Goal: Communication & Community: Answer question/provide support

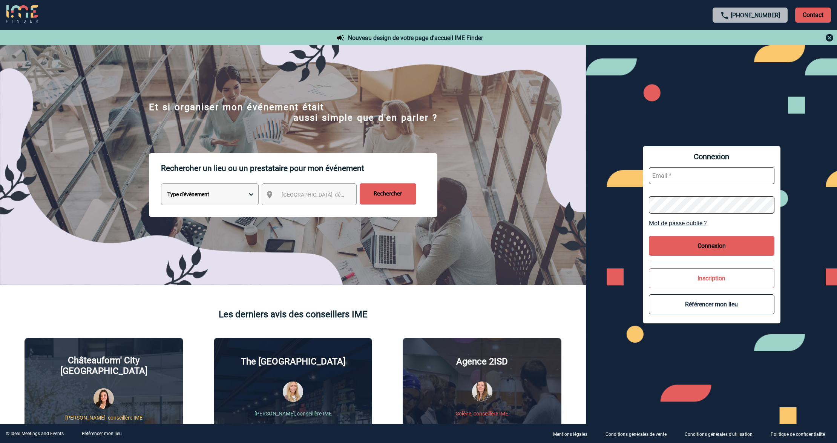
type input "lgebski@ime-groupe.com"
click at [710, 176] on input "lgebski@ime-groupe.com" at bounding box center [712, 175] width 126 height 17
click at [692, 248] on button "Connexion" at bounding box center [712, 246] width 126 height 20
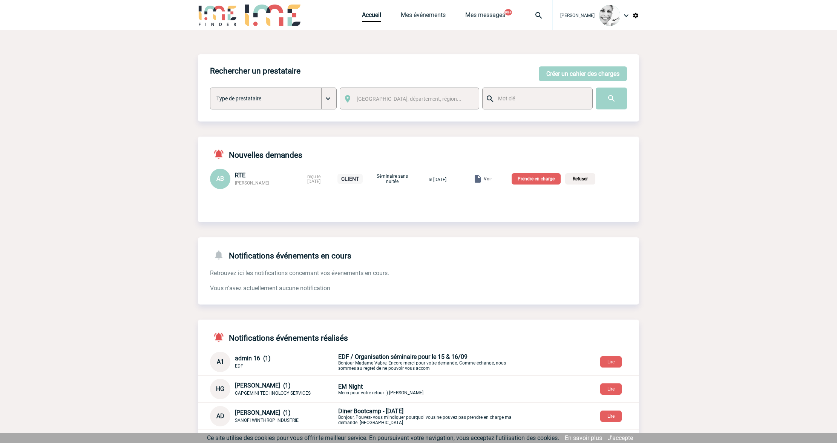
click at [537, 13] on img at bounding box center [538, 15] width 27 height 9
type input "2000425245"
select select "24746"
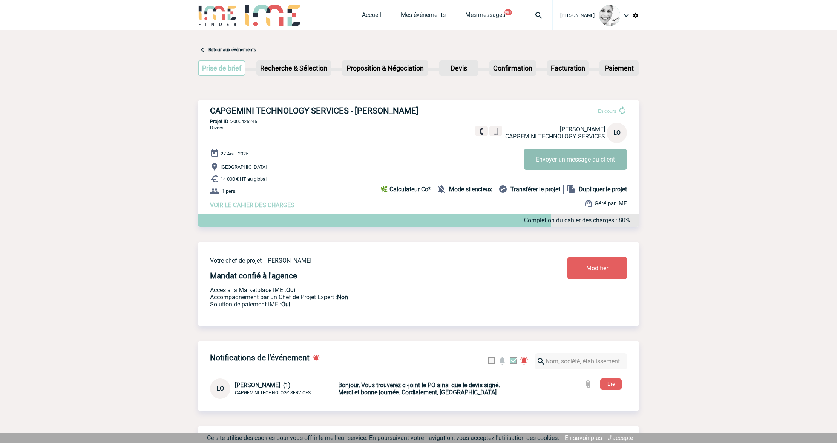
click at [583, 164] on button "Envoyer un message au client" at bounding box center [575, 159] width 103 height 21
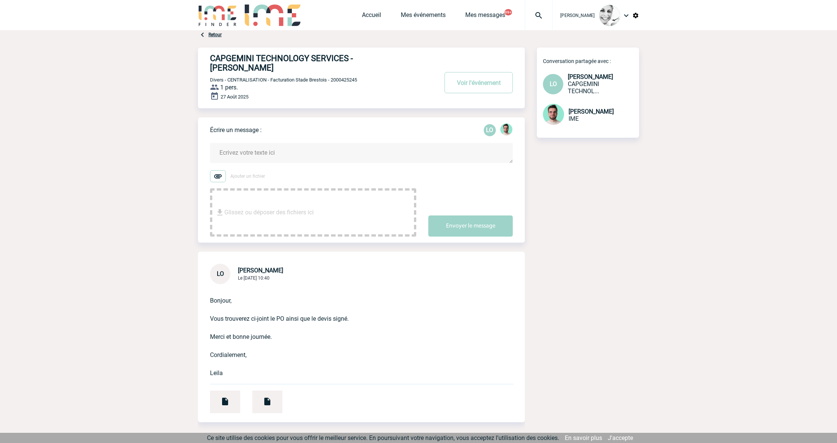
click at [298, 327] on p "Bonjour, Vous trouverez ci-joint le PO ainsi que le devis signé. Merci et bonne…" at bounding box center [351, 331] width 282 height 94
click at [245, 274] on span "Leila OBREMSKI" at bounding box center [260, 270] width 45 height 7
copy span "Leila"
click at [254, 160] on textarea at bounding box center [361, 153] width 303 height 20
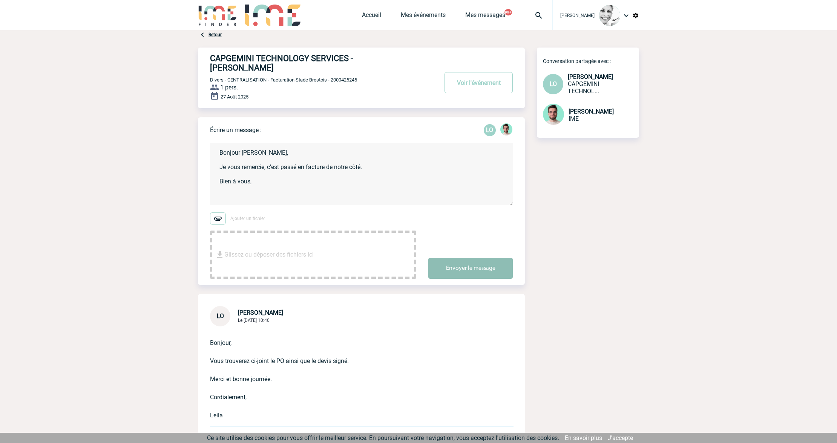
type textarea "Bonjour Leila, Je vous remercie, c'est passé en facture de notre côté. Bien à v…"
click at [492, 265] on button "Envoyer le message" at bounding box center [470, 268] width 84 height 21
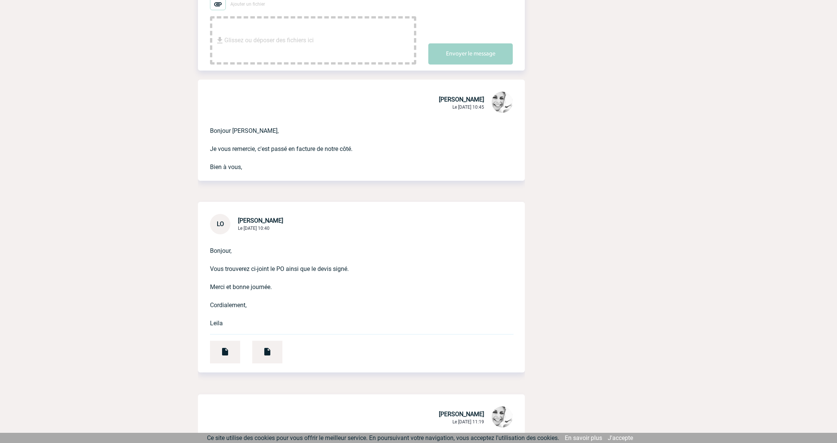
scroll to position [302, 0]
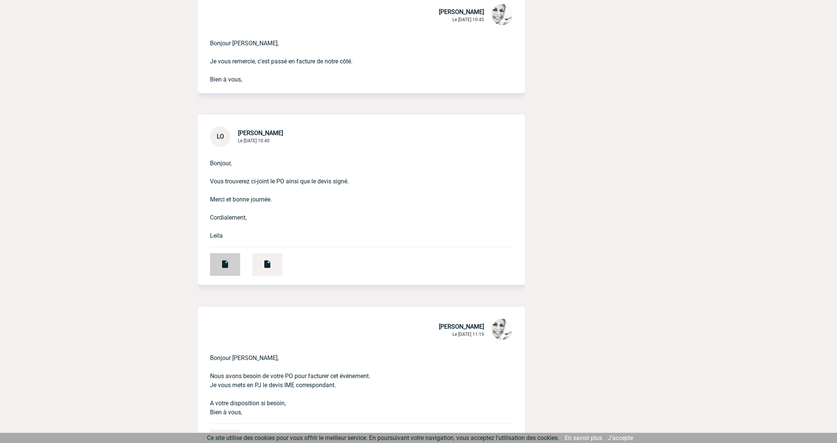
click at [222, 268] on img at bounding box center [225, 263] width 9 height 9
click at [275, 259] on div at bounding box center [267, 264] width 30 height 23
